Goal: Task Accomplishment & Management: Complete application form

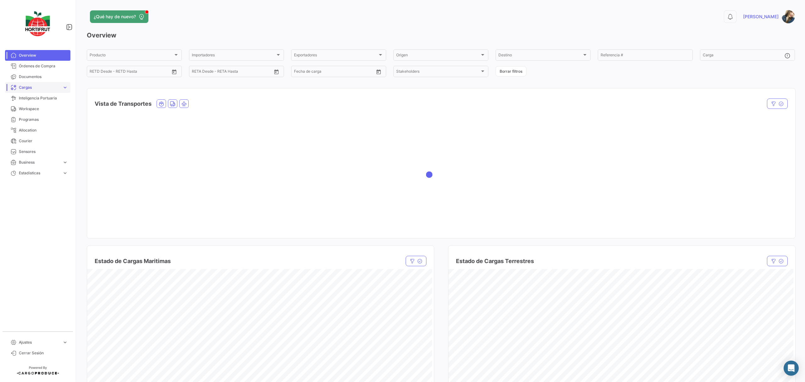
click at [52, 89] on span "Cargas" at bounding box center [39, 88] width 41 height 6
click at [41, 119] on span "Cargas Terrestres" at bounding box center [32, 122] width 32 height 6
click at [40, 122] on span "Cargas Terrestres" at bounding box center [32, 122] width 32 height 6
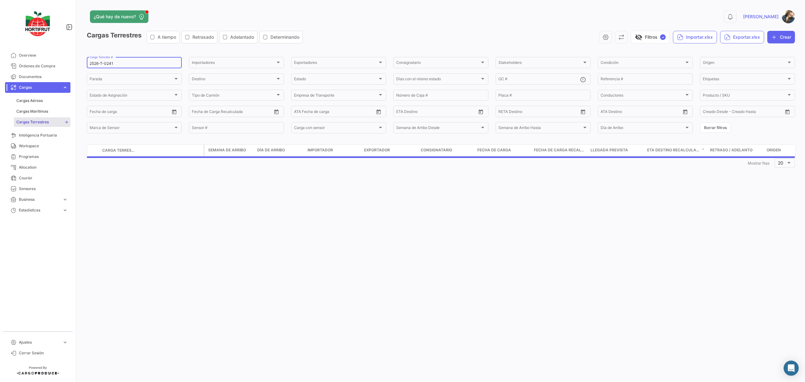
click at [123, 64] on input "2526-T-0241" at bounding box center [134, 63] width 89 height 4
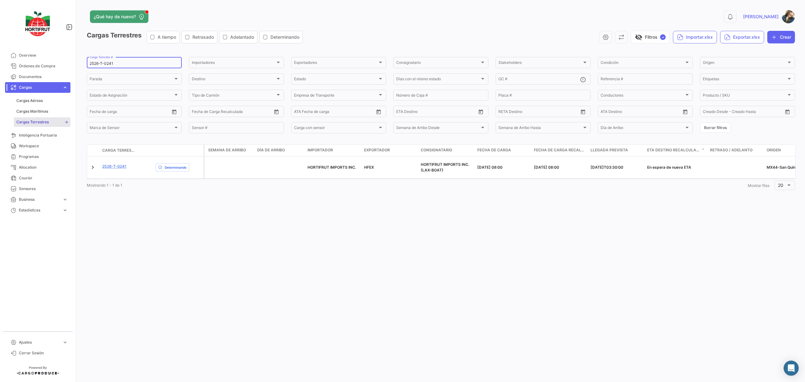
click at [123, 64] on input "2526-T-0241" at bounding box center [134, 63] width 89 height 4
paste input "28"
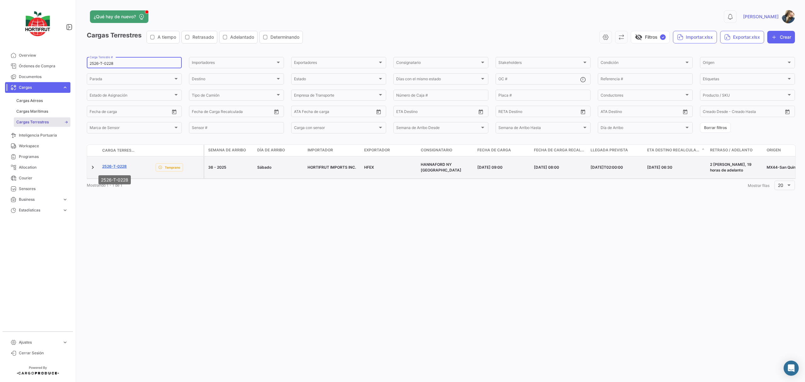
type input "2526-T-0228"
click at [121, 167] on link "2526-T-0228" at bounding box center [114, 166] width 25 height 6
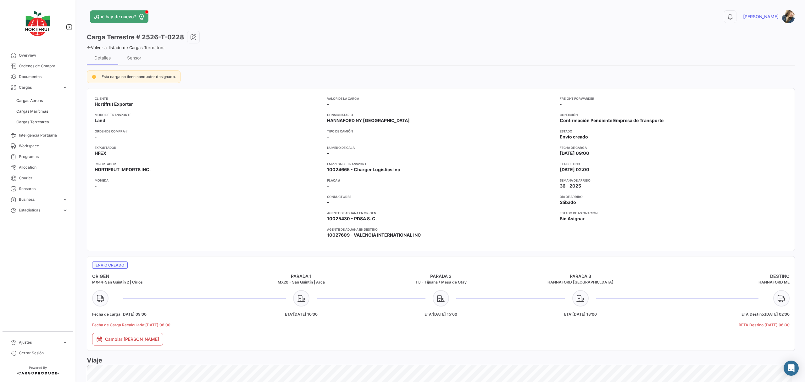
click at [201, 39] on div "Carga Terrestre # 2526-T-0228" at bounding box center [441, 37] width 708 height 13
click at [194, 36] on icon "button" at bounding box center [193, 37] width 6 height 6
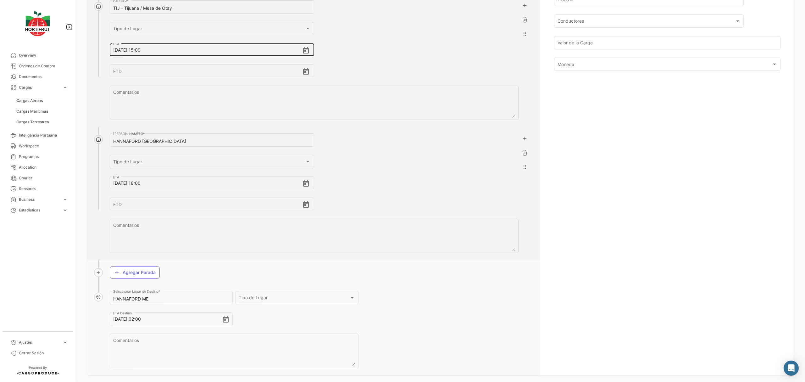
scroll to position [302, 0]
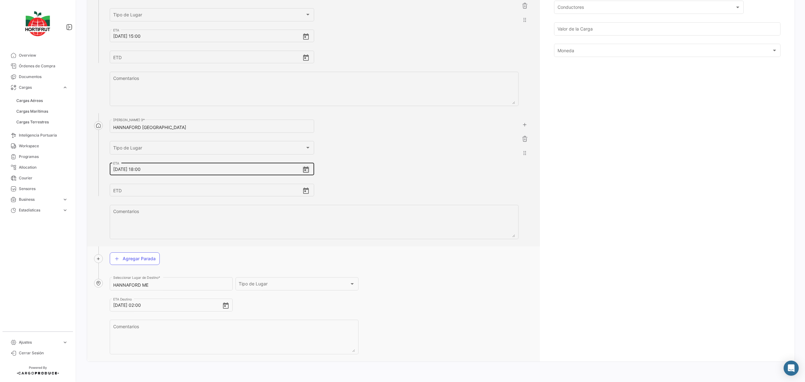
click at [305, 168] on icon "Open calendar" at bounding box center [306, 169] width 6 height 6
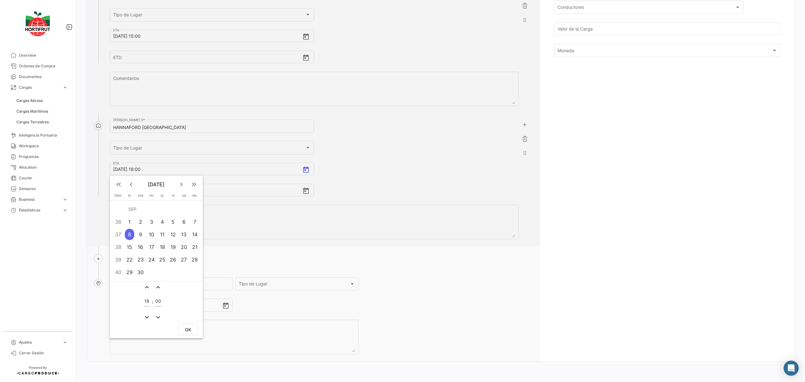
click at [141, 234] on div "9" at bounding box center [140, 234] width 10 height 11
click at [147, 298] on input "18" at bounding box center [147, 300] width 6 height 5
type input "00"
click at [190, 323] on button "OK" at bounding box center [188, 329] width 20 height 12
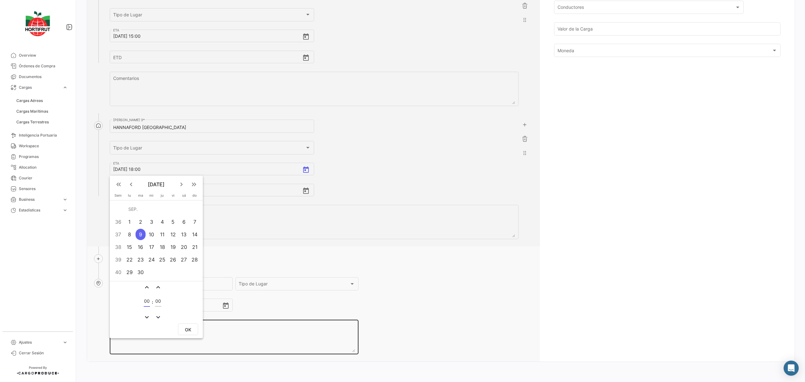
type input "[DATE] 00:00"
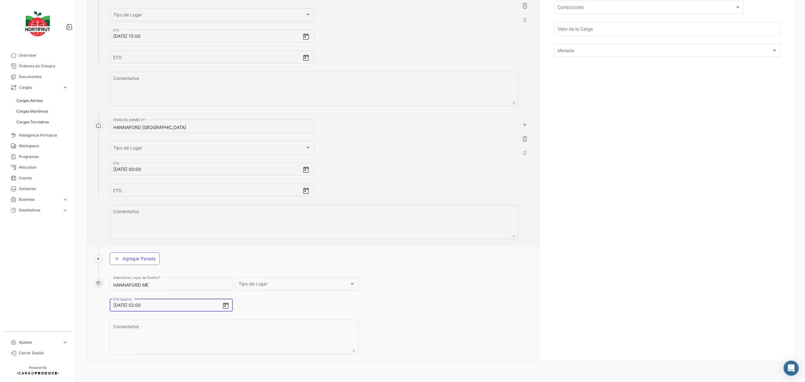
click at [116, 306] on input "[DATE] 02:00" at bounding box center [167, 305] width 109 height 22
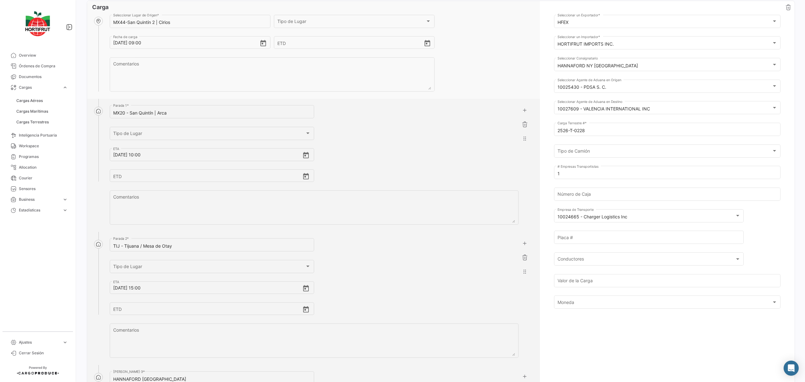
scroll to position [0, 0]
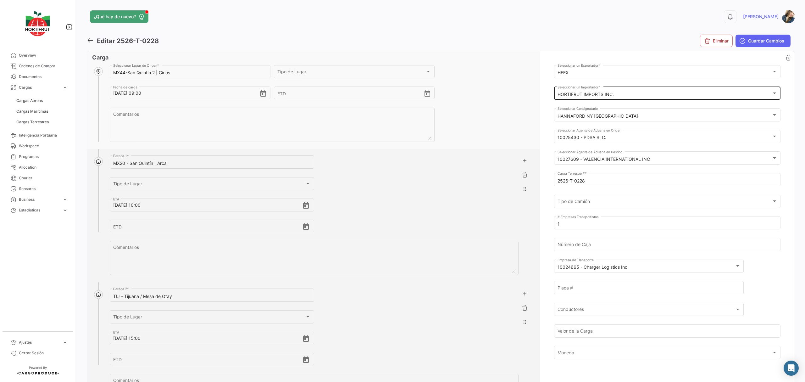
type input "[DATE] 02:00"
click at [633, 97] on div "HORTIFRUT IMPORTS INC. Seleccionar un Importador *" at bounding box center [667, 93] width 220 height 14
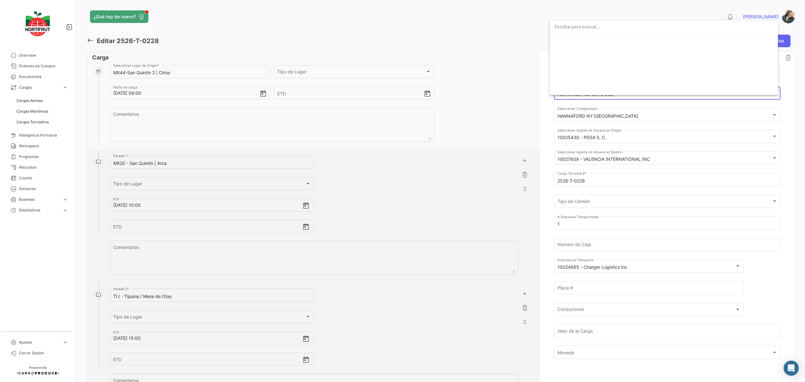
scroll to position [1005, 0]
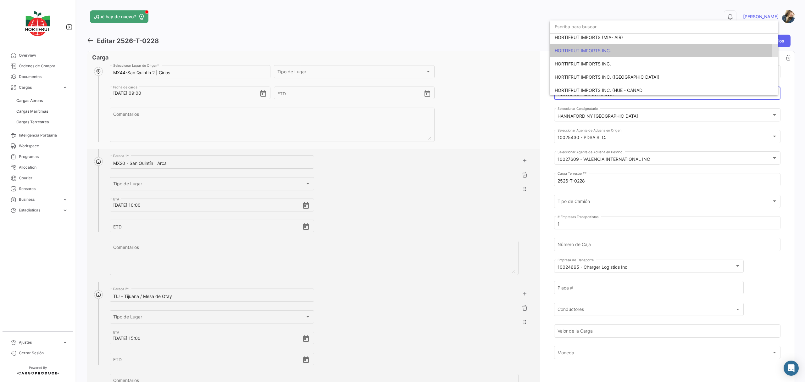
click at [605, 52] on span "HORTIFRUT IMPORTS INC." at bounding box center [583, 50] width 56 height 5
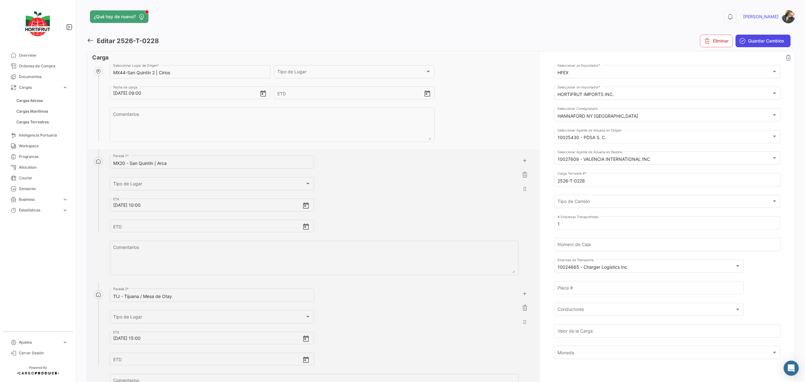
click at [770, 43] on span "Guardar Cambios" at bounding box center [766, 41] width 36 height 6
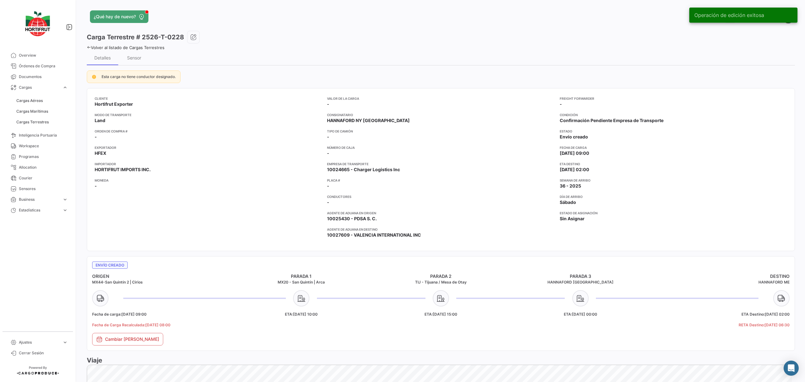
click at [151, 43] on div "Volver al listado de Cargas Terrestres" at bounding box center [441, 46] width 708 height 7
click at [153, 48] on link "Volver al listado de Cargas Terrestres" at bounding box center [126, 47] width 78 height 5
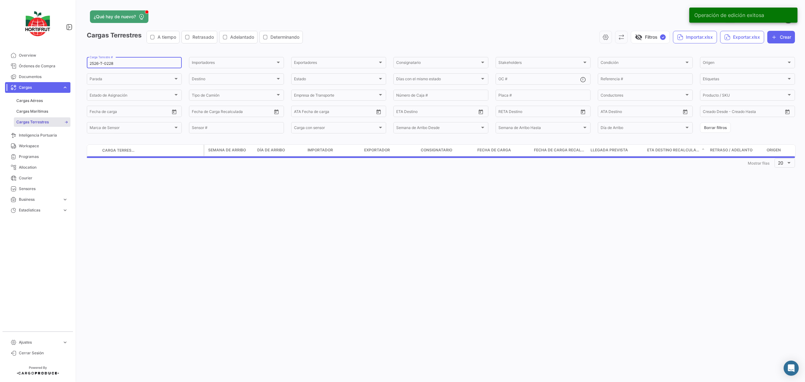
click at [142, 60] on div "2526-T-0228 Carga Terrestre #" at bounding box center [134, 62] width 89 height 12
click at [142, 62] on input "2526-T-0228" at bounding box center [134, 63] width 89 height 4
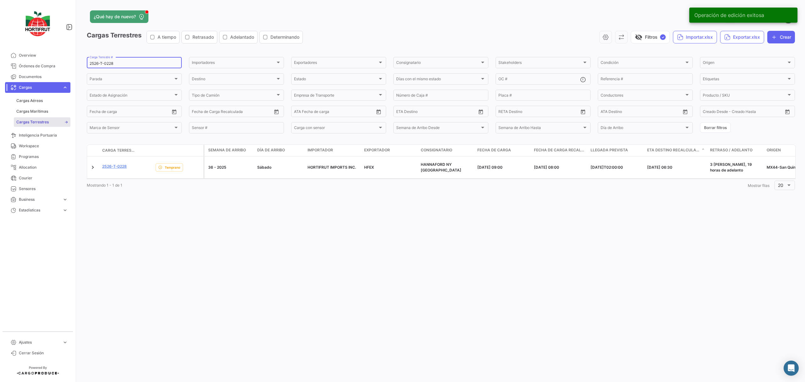
click at [142, 62] on input "2526-T-0228" at bounding box center [134, 63] width 89 height 4
paste input "41"
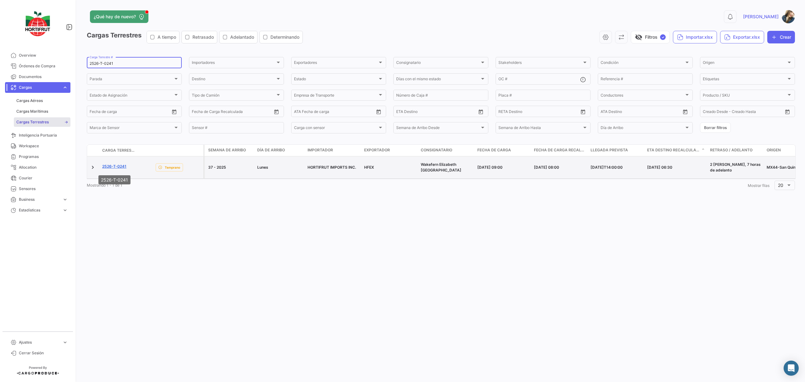
type input "2526-T-0241"
click at [119, 168] on link "2526-T-0241" at bounding box center [114, 166] width 24 height 6
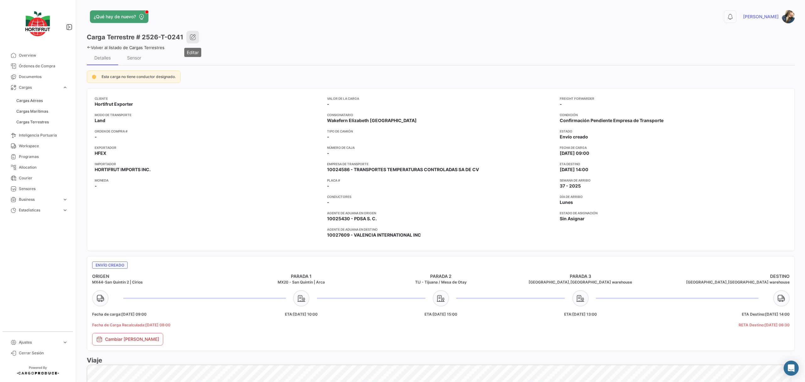
click at [193, 39] on icon "button" at bounding box center [193, 37] width 6 height 6
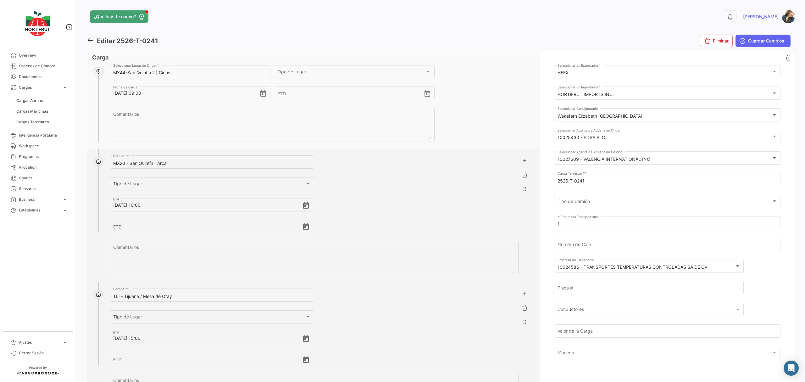
scroll to position [293, 0]
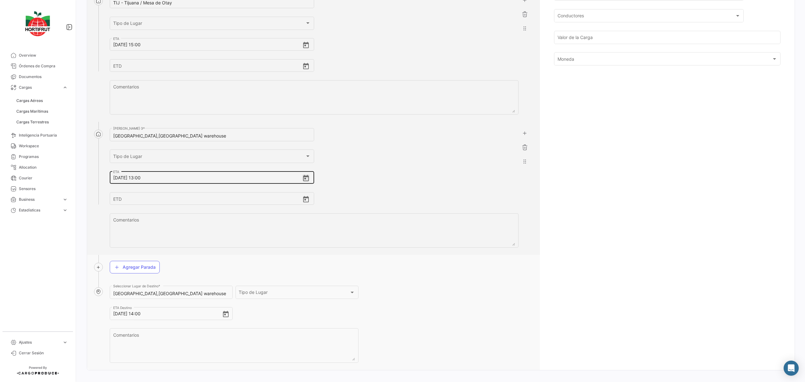
click at [302, 179] on icon "Open calendar" at bounding box center [306, 178] width 8 height 8
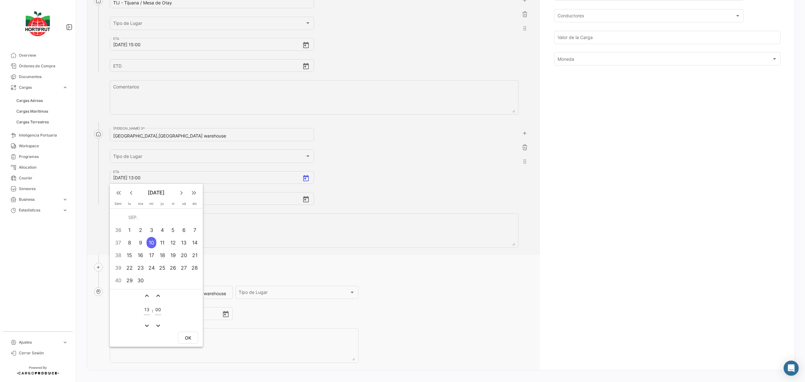
click at [163, 244] on div "11" at bounding box center [162, 242] width 10 height 11
click at [147, 308] on input "13" at bounding box center [147, 309] width 6 height 5
type input "00"
click at [187, 336] on span "OK" at bounding box center [188, 337] width 6 height 5
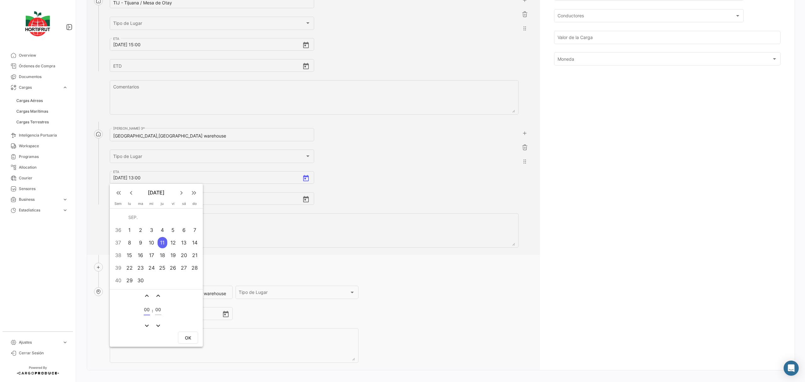
type input "[DATE] 00:00"
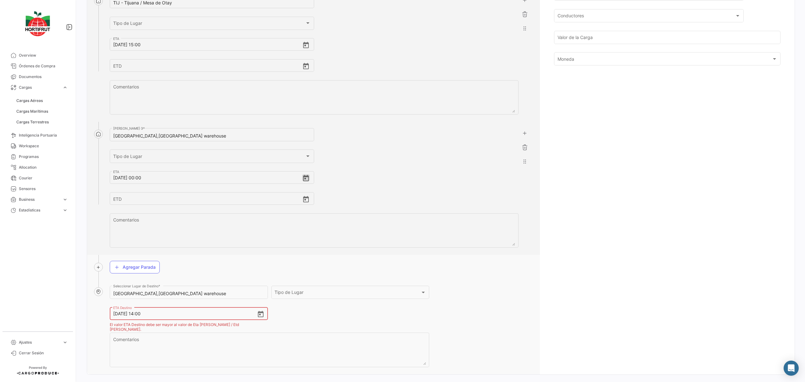
click at [258, 313] on icon "Open calendar" at bounding box center [261, 314] width 6 height 6
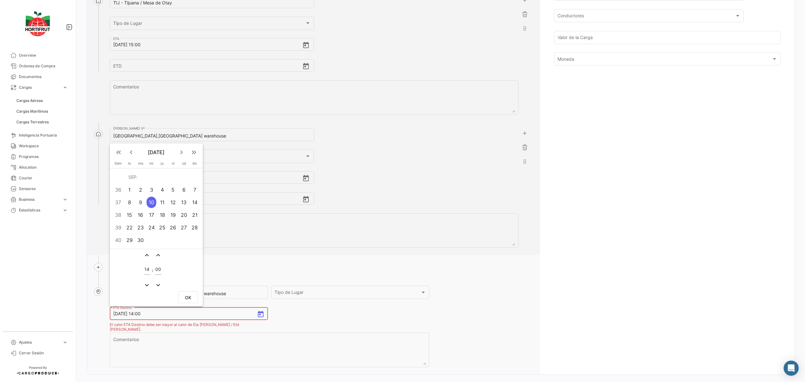
click at [164, 202] on div "11" at bounding box center [162, 201] width 10 height 11
click at [145, 269] on input "14" at bounding box center [147, 269] width 6 height 5
type input "02"
drag, startPoint x: 184, startPoint y: 293, endPoint x: 208, endPoint y: 294, distance: 24.2
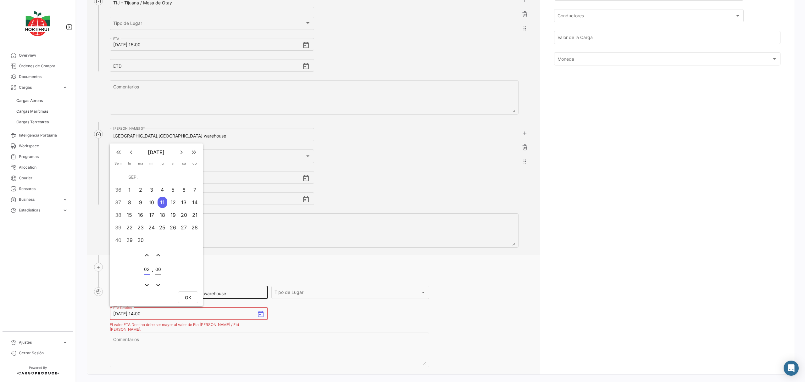
click at [184, 293] on button "OK" at bounding box center [188, 297] width 20 height 12
type input "[DATE] 02:00"
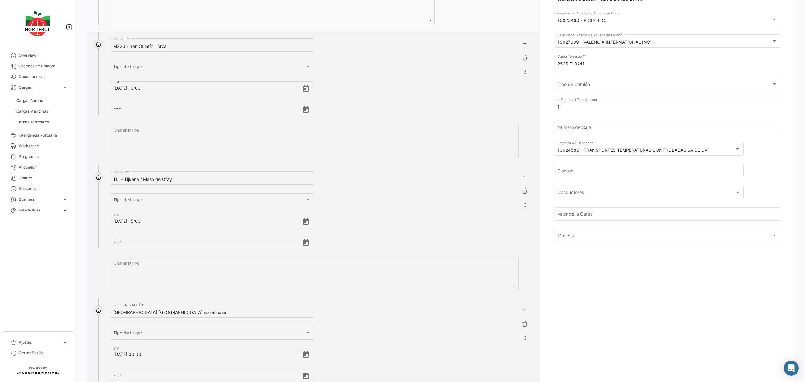
scroll to position [0, 0]
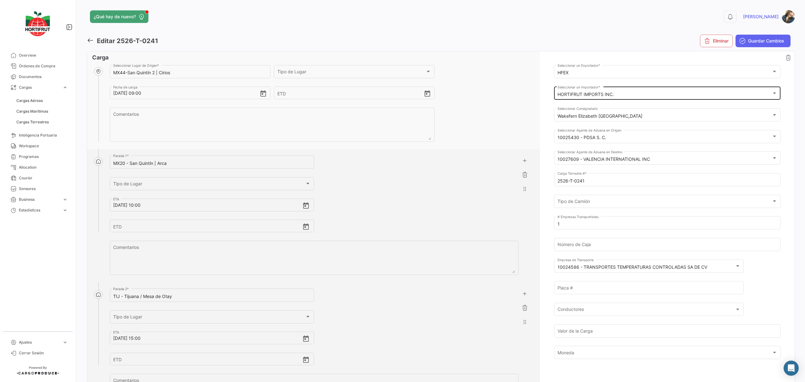
click at [617, 97] on div "HORTIFRUT IMPORTS INC." at bounding box center [664, 94] width 214 height 5
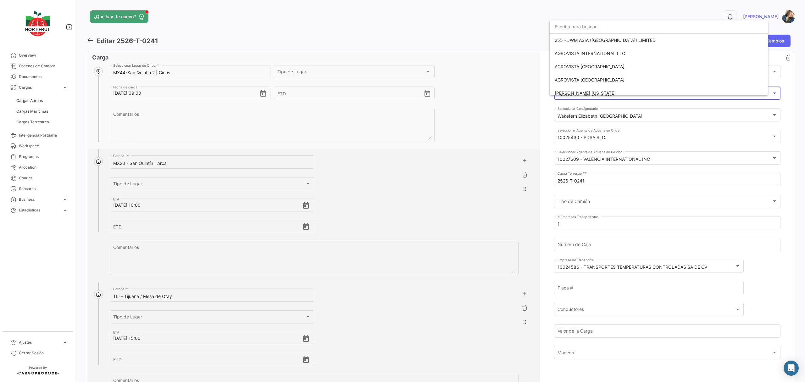
scroll to position [1005, 0]
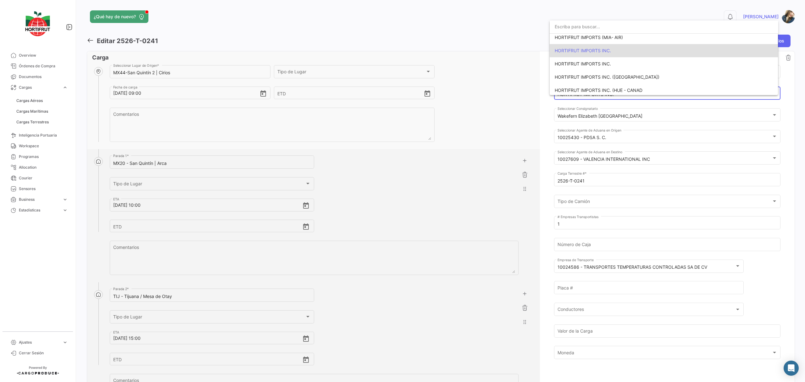
click at [597, 52] on span "HORTIFRUT IMPORTS INC." at bounding box center [583, 50] width 56 height 5
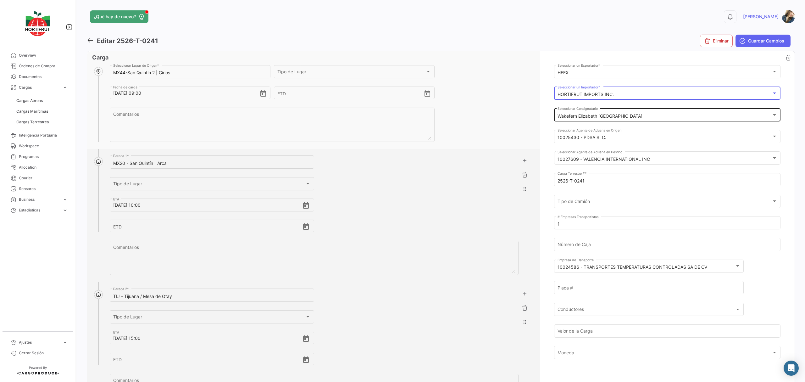
click at [604, 113] on div "Wakefern Elizabeth NJ Seleccionar Consignatario" at bounding box center [667, 114] width 220 height 14
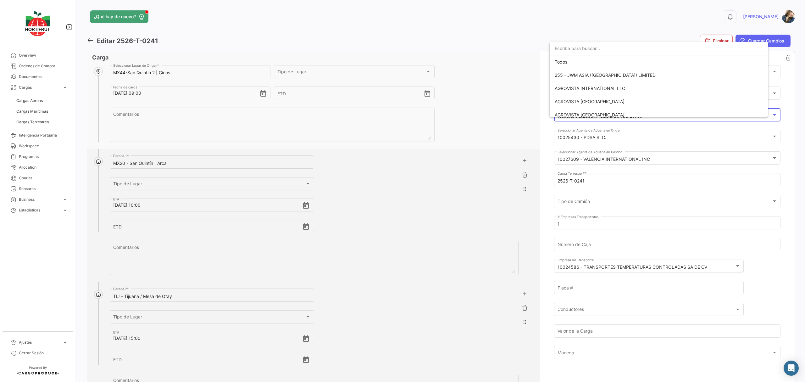
scroll to position [2611, 0]
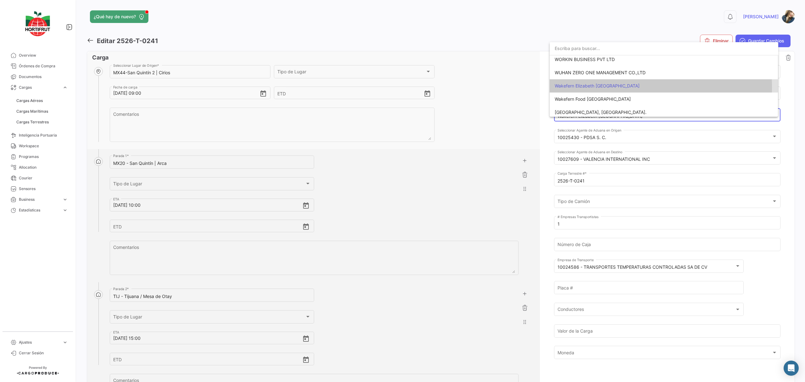
click at [599, 87] on span "Wakefern Elizabeth [GEOGRAPHIC_DATA]" at bounding box center [597, 85] width 85 height 5
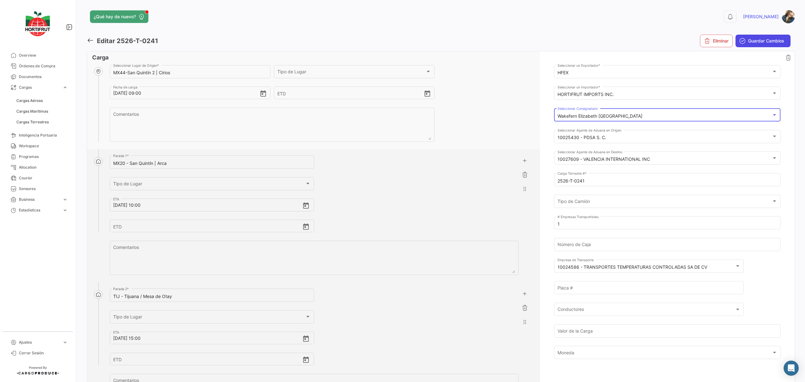
click at [748, 40] on span "Guardar Cambios" at bounding box center [766, 41] width 36 height 6
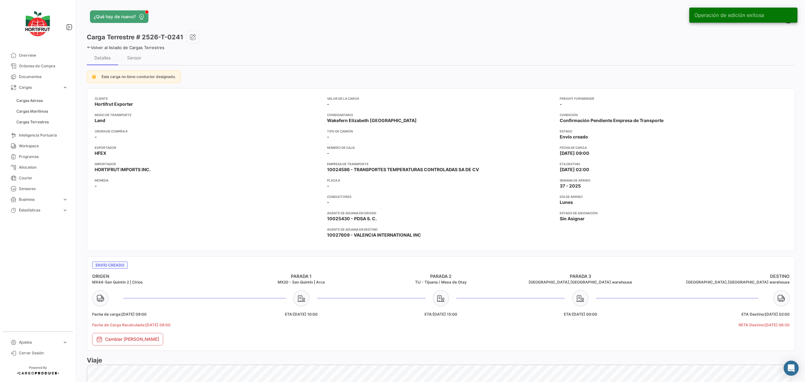
click at [153, 47] on link "Volver al listado de Cargas Terrestres" at bounding box center [126, 47] width 78 height 5
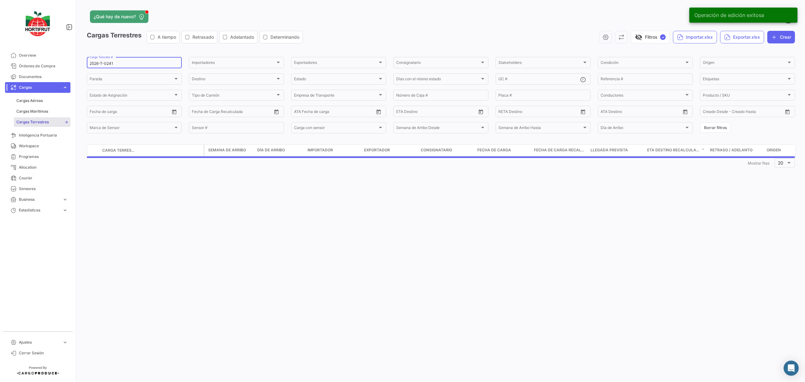
click at [146, 66] on input "2526-T-0241" at bounding box center [134, 63] width 89 height 4
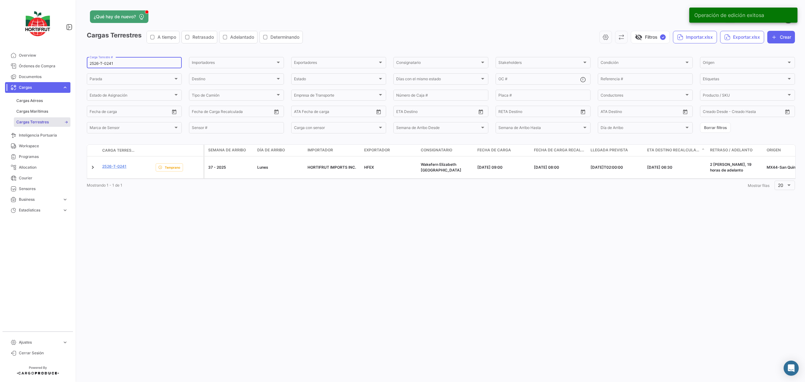
paste input "69"
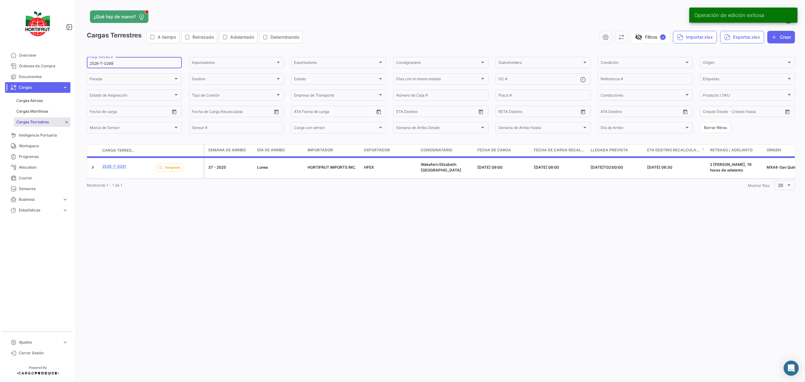
type input "2526-T-0269"
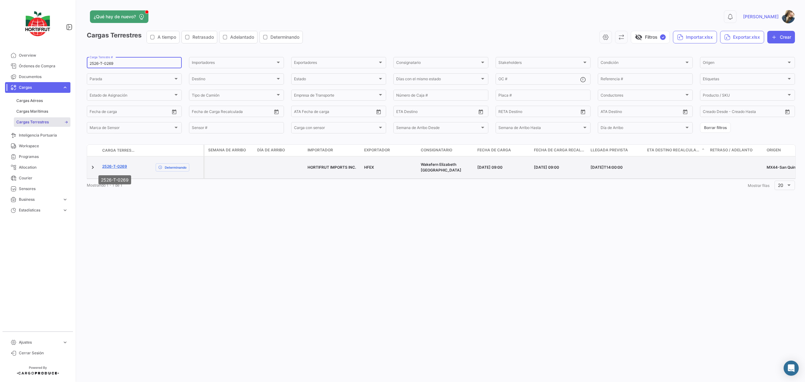
click at [120, 165] on link "2526-T-0269" at bounding box center [114, 166] width 25 height 6
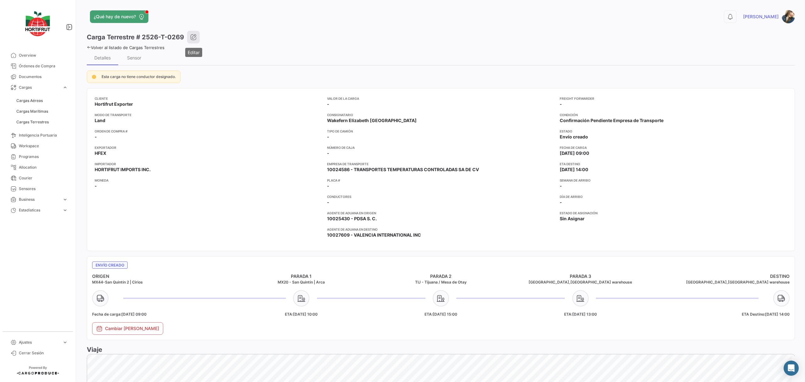
click at [195, 34] on icon "button" at bounding box center [193, 37] width 6 height 6
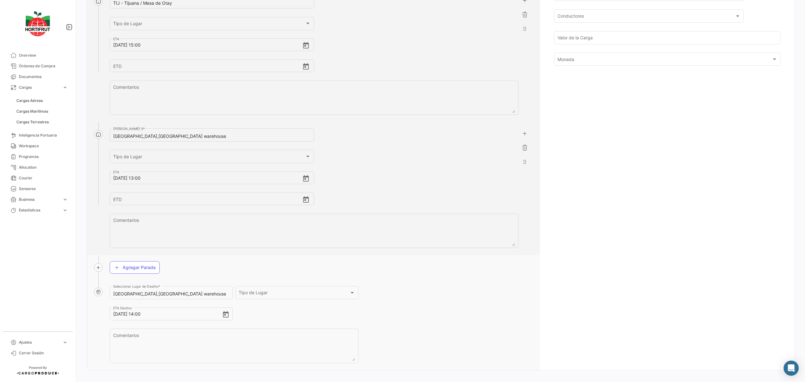
scroll to position [302, 0]
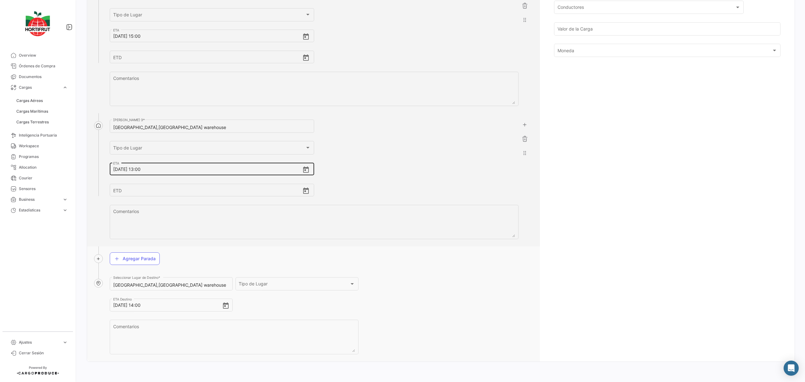
click at [306, 171] on icon "Open calendar" at bounding box center [306, 170] width 8 height 8
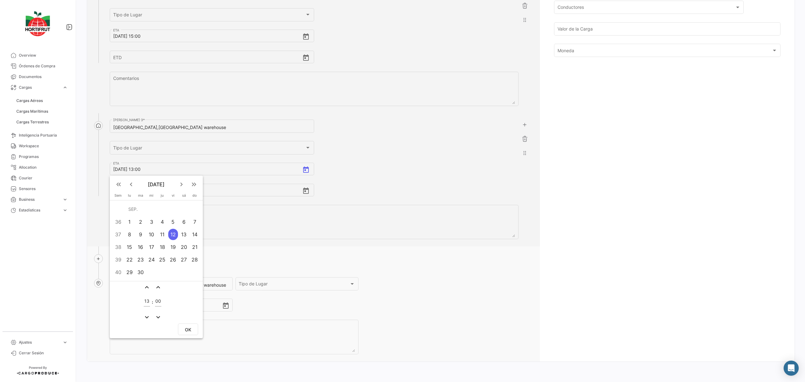
click at [182, 235] on div "13" at bounding box center [184, 234] width 10 height 11
click at [148, 298] on input "13" at bounding box center [147, 300] width 6 height 5
type input "00"
click at [191, 328] on button "OK" at bounding box center [188, 329] width 20 height 12
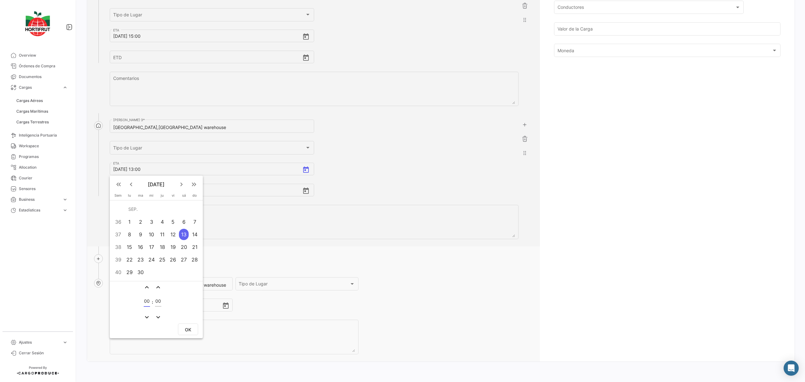
type input "[DATE] 00:00"
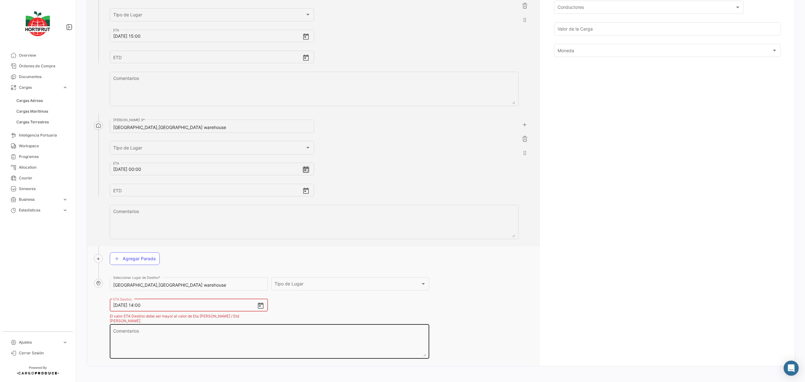
scroll to position [301, 0]
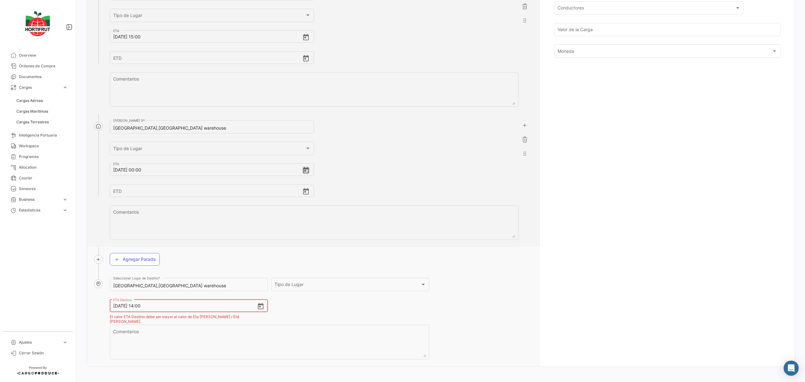
click at [258, 308] on icon "Open calendar" at bounding box center [261, 306] width 6 height 6
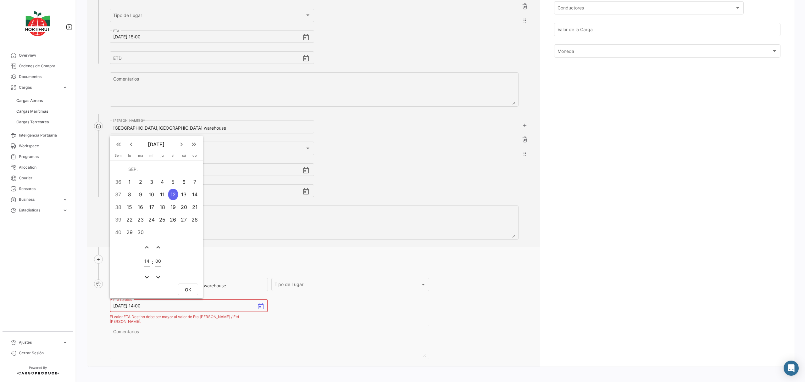
click at [184, 198] on div "13" at bounding box center [184, 194] width 10 height 11
click at [145, 261] on input "14" at bounding box center [147, 260] width 6 height 5
type input "02"
click at [185, 287] on span "OK" at bounding box center [188, 289] width 6 height 5
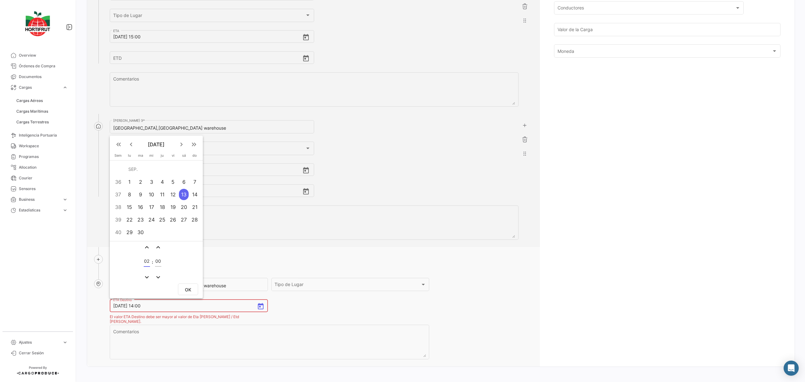
type input "[DATE] 02:00"
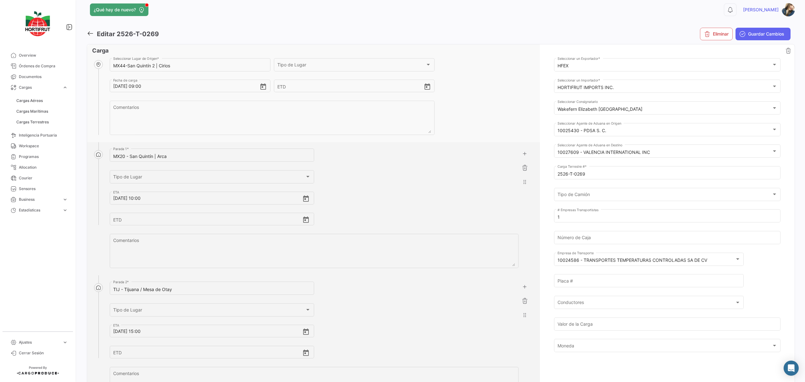
scroll to position [0, 0]
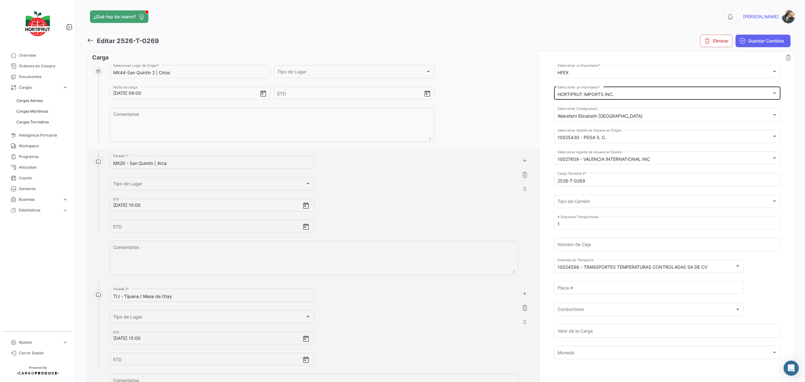
click at [607, 95] on mat-select-trigger "HORTIFRUT IMPORTS INC." at bounding box center [585, 93] width 56 height 5
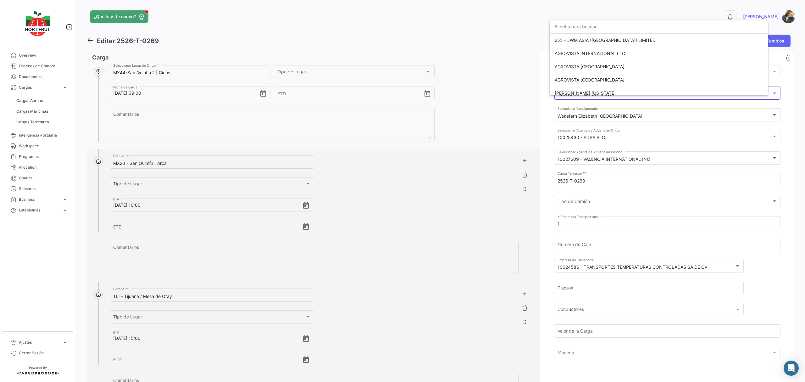
scroll to position [1005, 0]
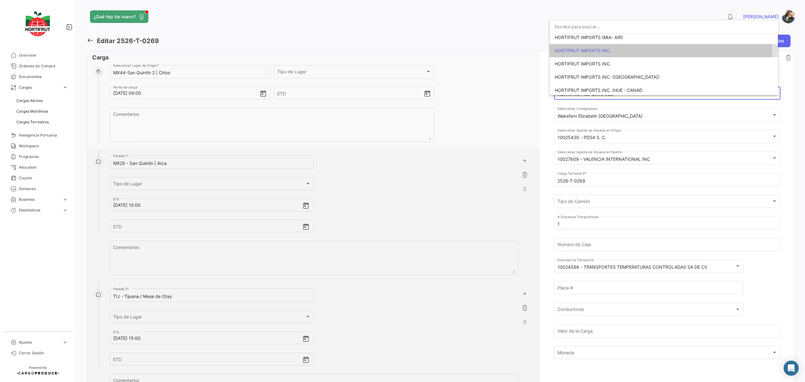
click at [588, 52] on span "HORTIFRUT IMPORTS INC." at bounding box center [583, 50] width 56 height 5
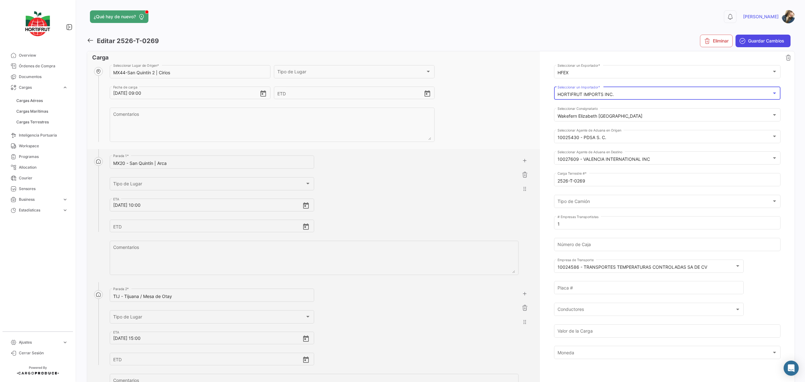
click at [748, 41] on span "Guardar Cambios" at bounding box center [766, 41] width 36 height 6
